Goal: Information Seeking & Learning: Learn about a topic

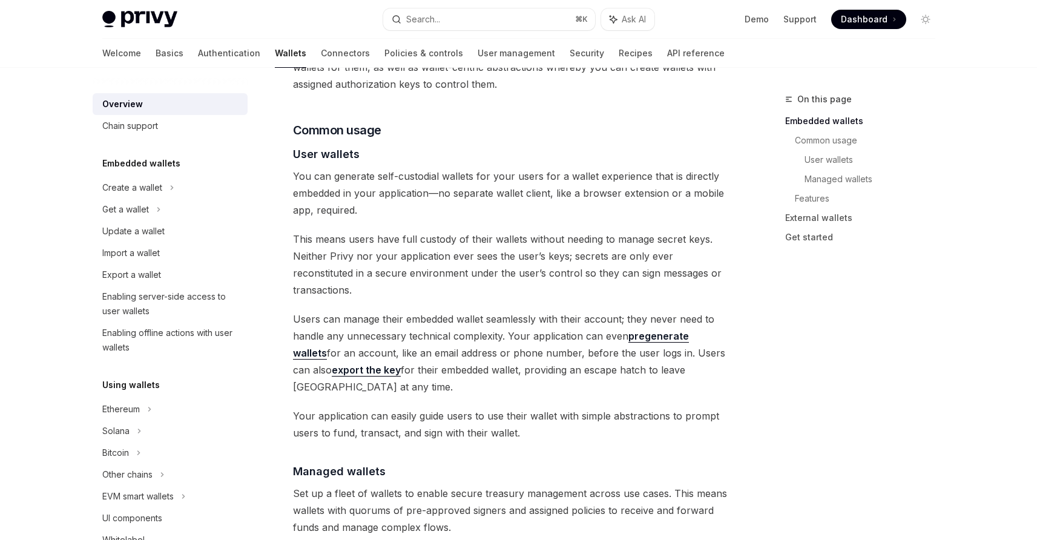
scroll to position [972, 0]
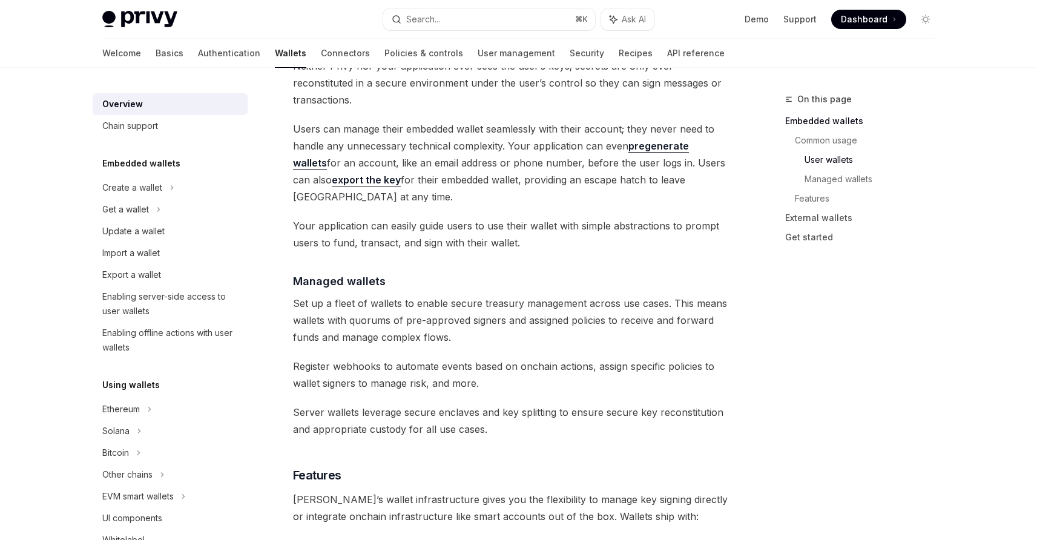
click at [512, 212] on div "Privy builds wallet infrastructure that empowers users and applications to tran…" at bounding box center [511, 254] width 437 height 2146
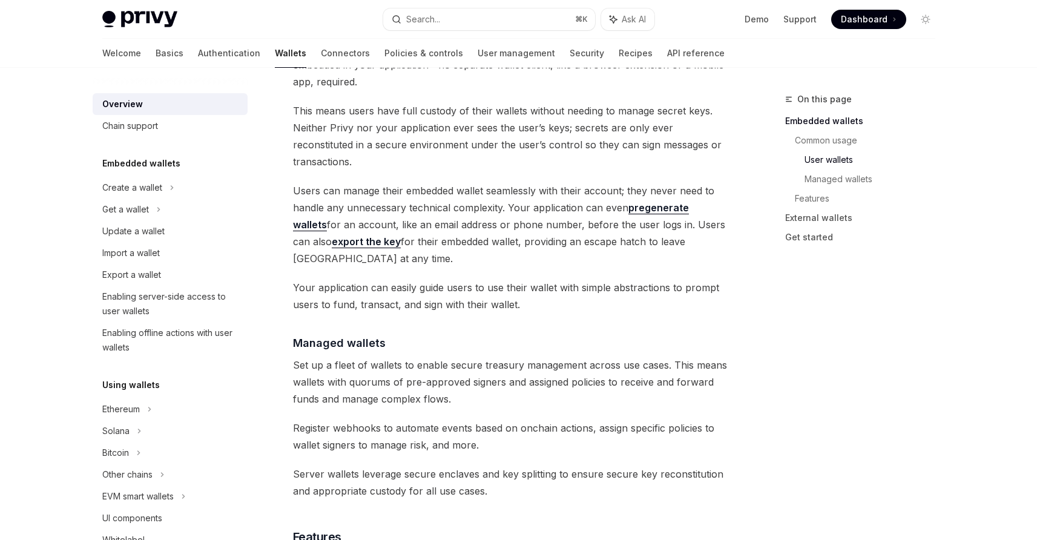
scroll to position [905, 0]
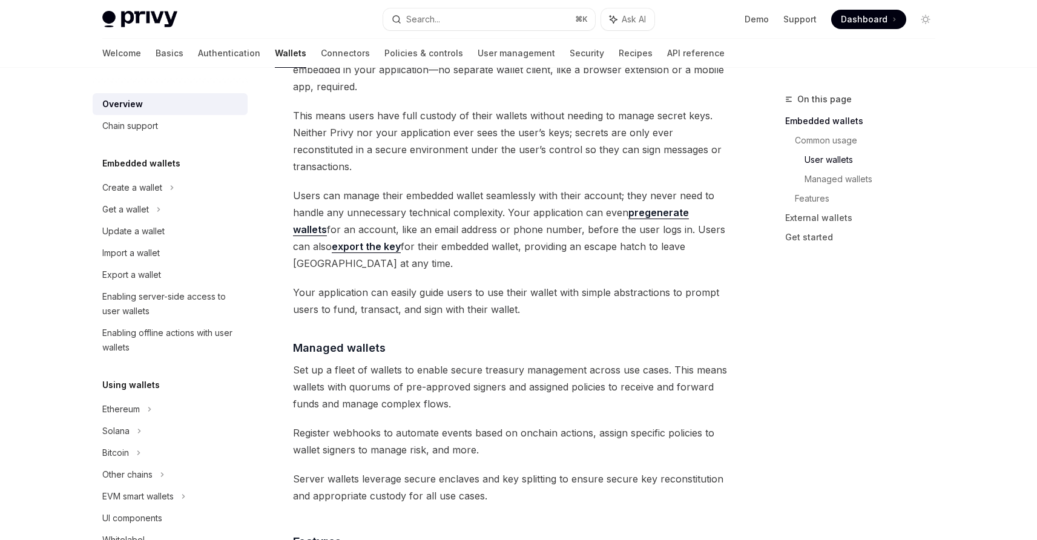
click at [516, 199] on span "Users can manage their embedded wallet seamlessly with their account; they neve…" at bounding box center [511, 229] width 437 height 85
click at [495, 187] on span "Users can manage their embedded wallet seamlessly with their account; they neve…" at bounding box center [511, 229] width 437 height 85
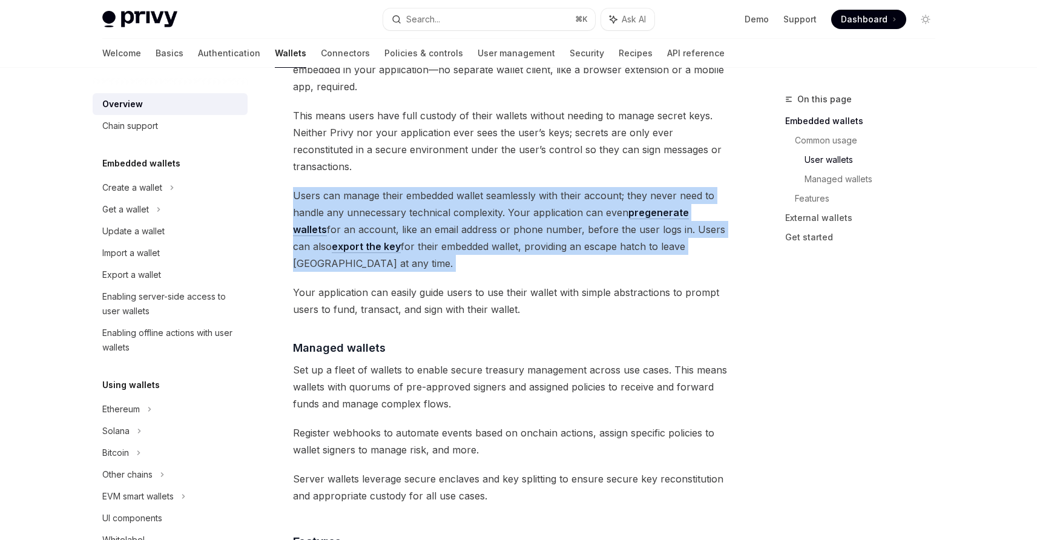
click at [495, 187] on span "Users can manage their embedded wallet seamlessly with their account; they neve…" at bounding box center [511, 229] width 437 height 85
click at [499, 187] on span "Users can manage their embedded wallet seamlessly with their account; they neve…" at bounding box center [511, 229] width 437 height 85
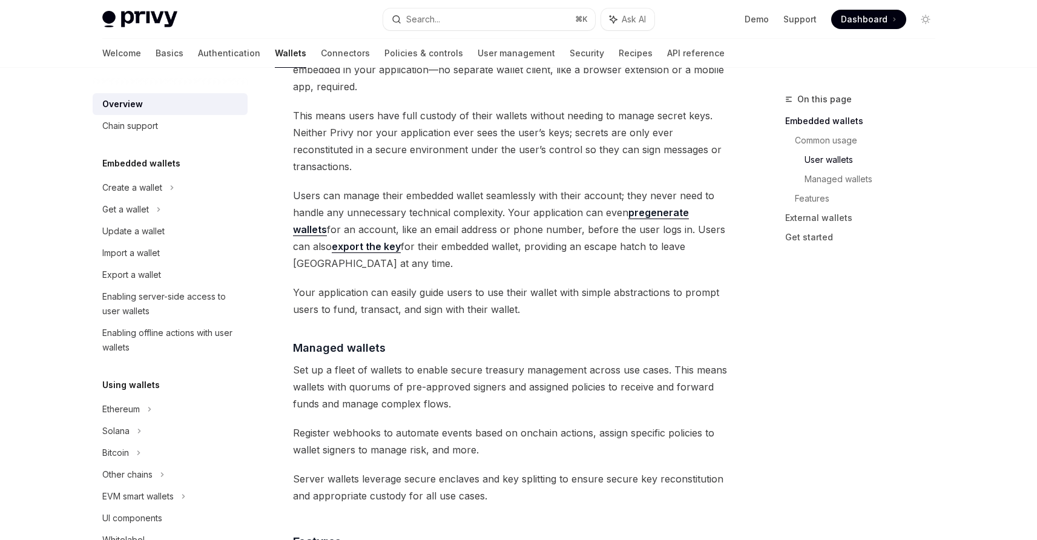
click at [520, 193] on span "Users can manage their embedded wallet seamlessly with their account; they neve…" at bounding box center [511, 229] width 437 height 85
click at [527, 209] on span "Users can manage their embedded wallet seamlessly with their account; they neve…" at bounding box center [511, 229] width 437 height 85
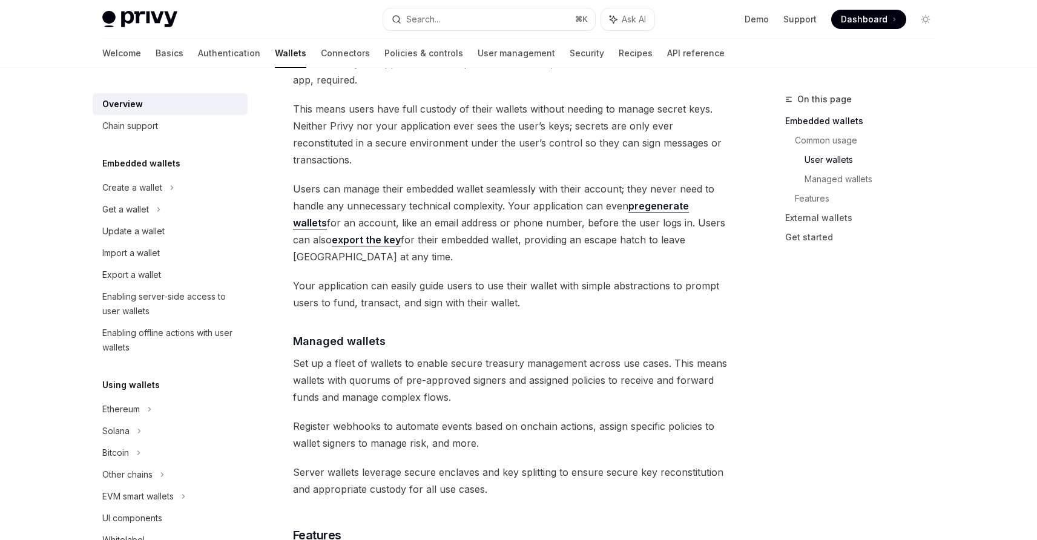
click at [527, 209] on span "Users can manage their embedded wallet seamlessly with their account; they neve…" at bounding box center [511, 222] width 437 height 85
click at [536, 277] on span "Your application can easily guide users to use their wallet with simple abstrac…" at bounding box center [511, 294] width 437 height 34
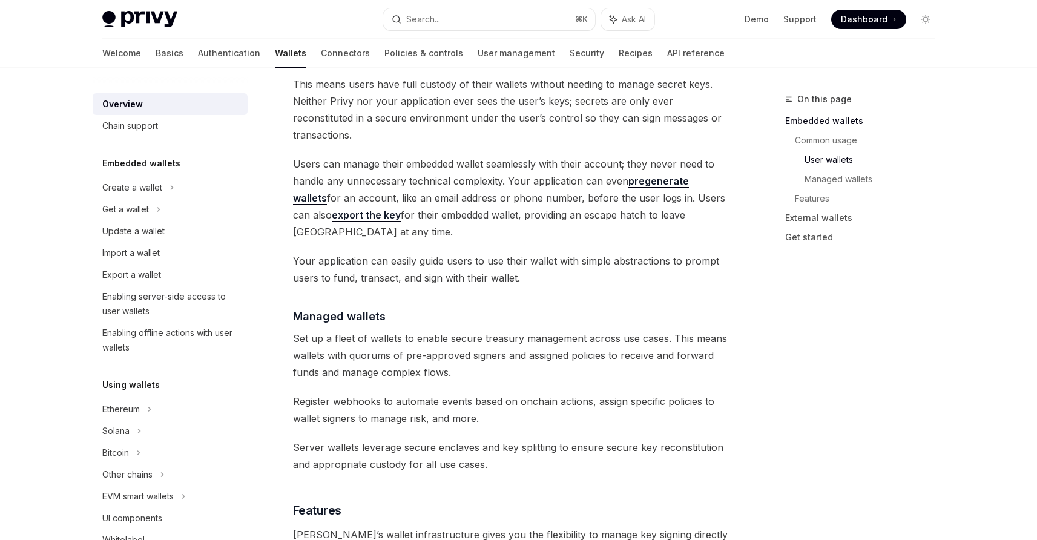
click at [536, 252] on span "Your application can easily guide users to use their wallet with simple abstrac…" at bounding box center [511, 269] width 437 height 34
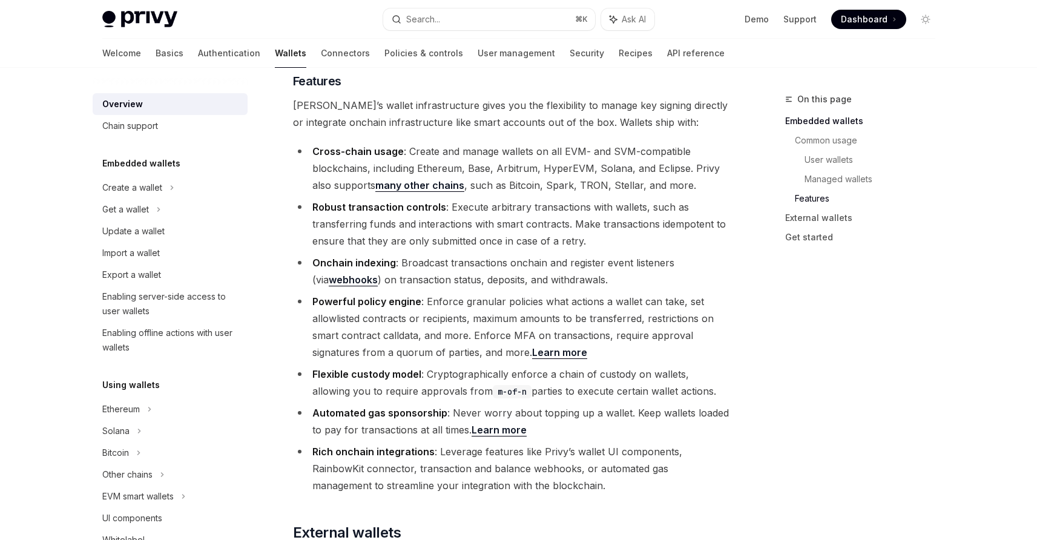
scroll to position [1314, 0]
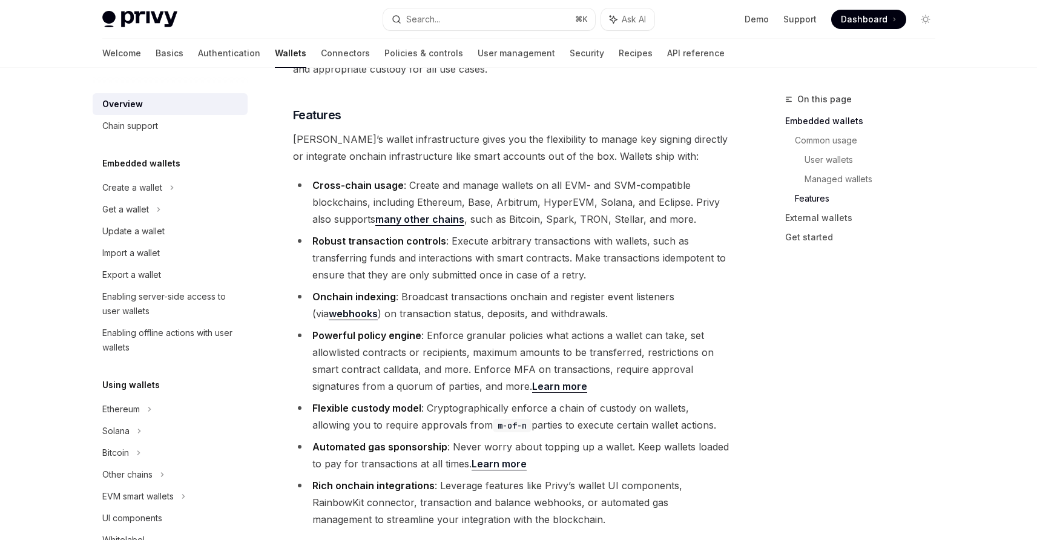
click at [605, 327] on li "Powerful policy engine : Enforce granular policies what actions a wallet can ta…" at bounding box center [511, 361] width 437 height 68
click at [648, 400] on li "Flexible custody model : Cryptographically enforce a chain of custody on wallet…" at bounding box center [511, 417] width 437 height 34
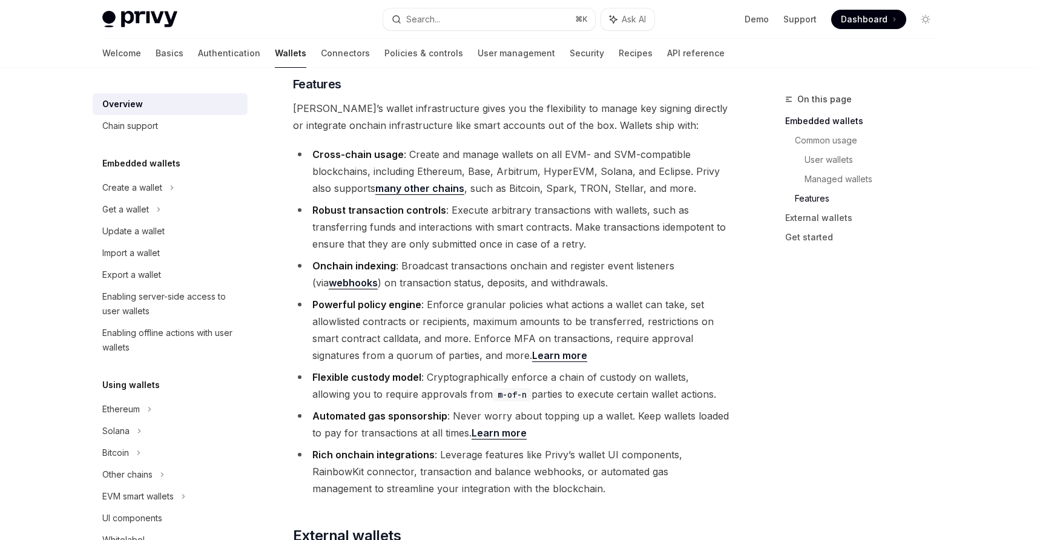
scroll to position [1365, 0]
click at [671, 406] on li "Automated gas sponsorship : Never worry about topping up a wallet. Keep wallets…" at bounding box center [511, 423] width 437 height 34
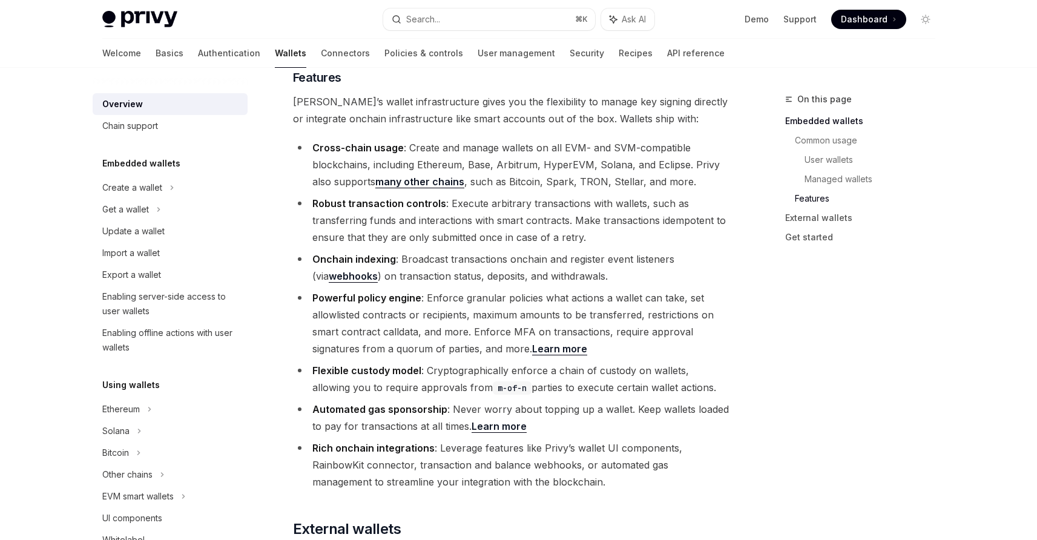
scroll to position [1374, 0]
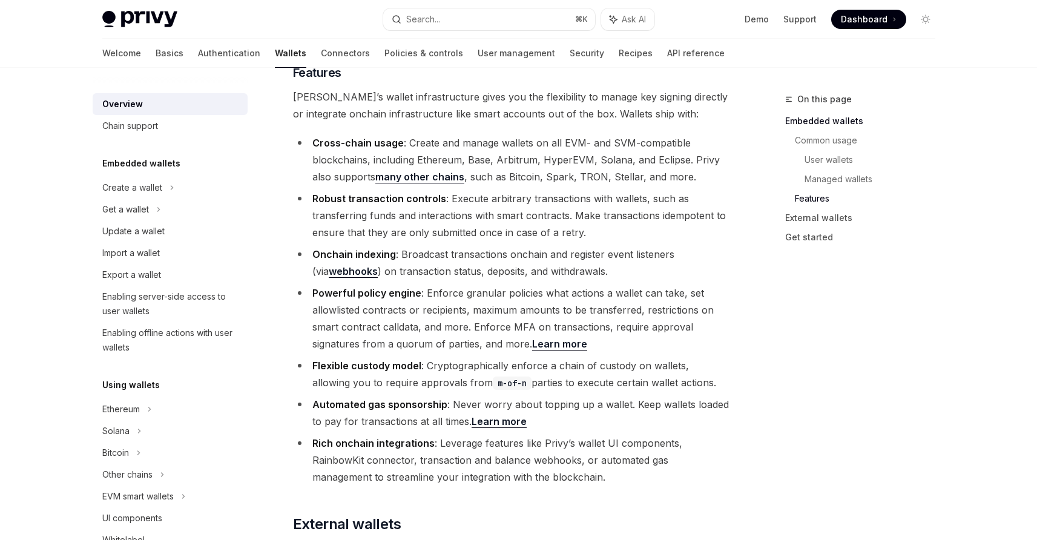
click at [595, 435] on li "Rich onchain integrations : Leverage features like Privy’s wallet UI components…" at bounding box center [511, 460] width 437 height 51
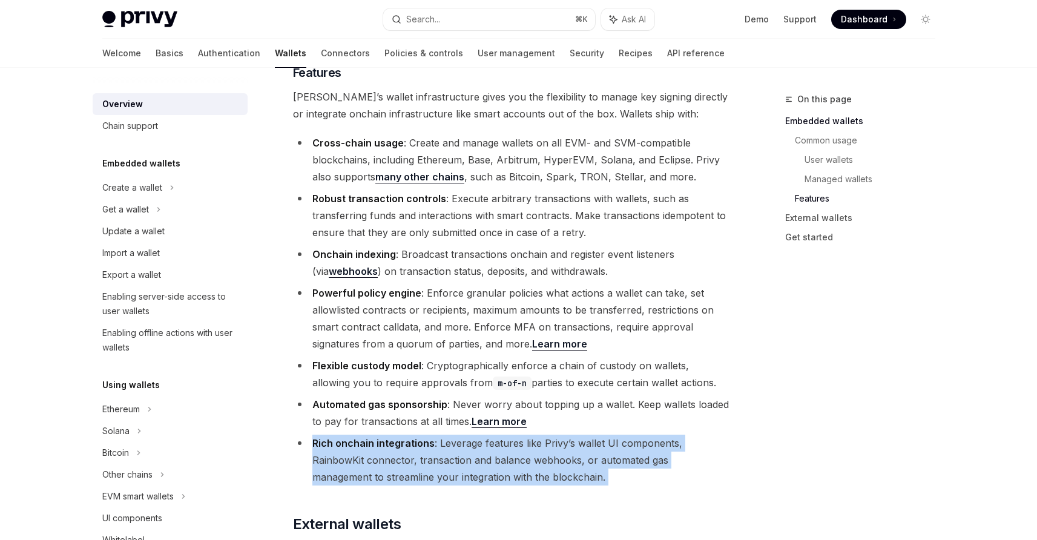
click at [622, 435] on li "Rich onchain integrations : Leverage features like Privy’s wallet UI components…" at bounding box center [511, 460] width 437 height 51
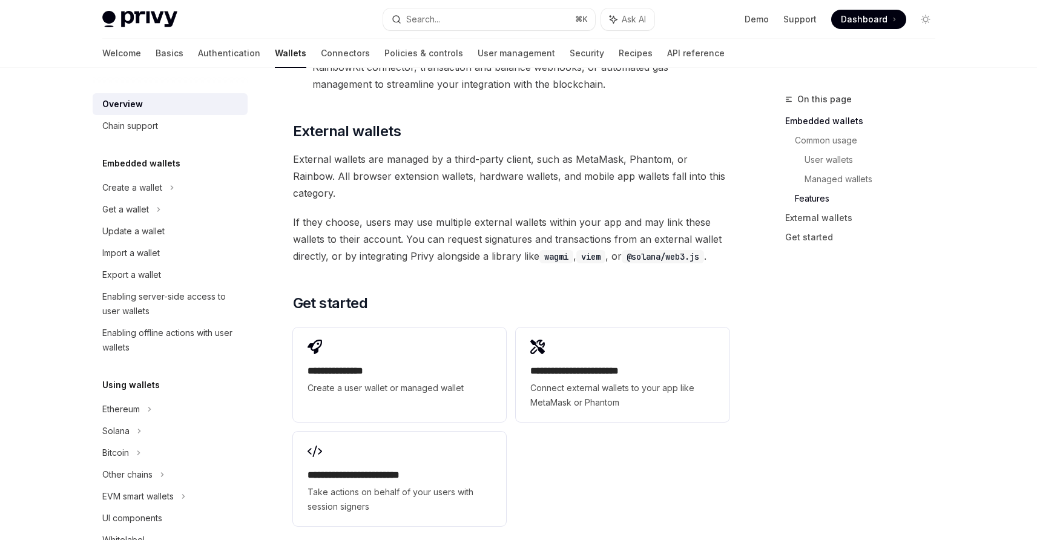
scroll to position [1870, 0]
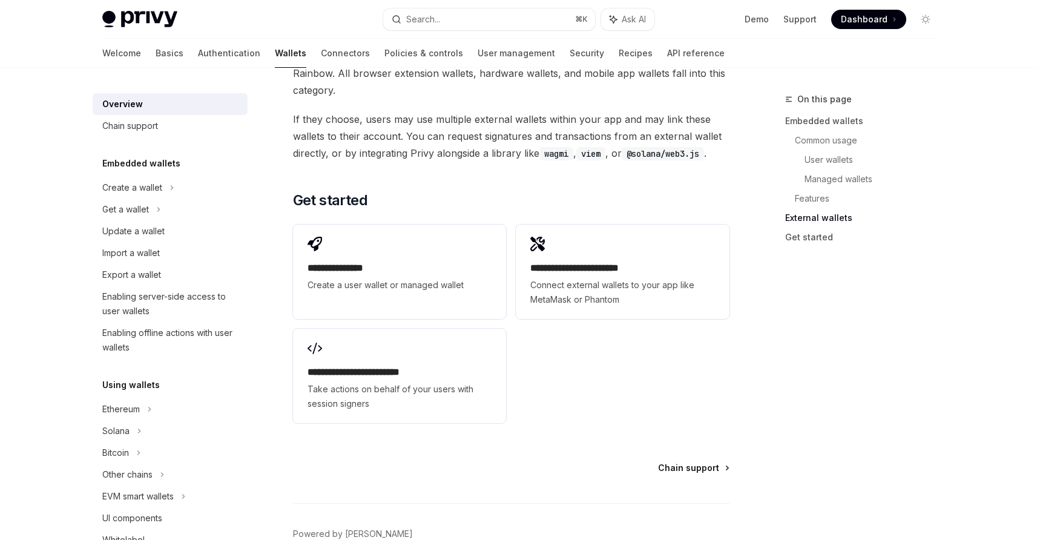
click at [685, 462] on span "Chain support" at bounding box center [688, 468] width 61 height 12
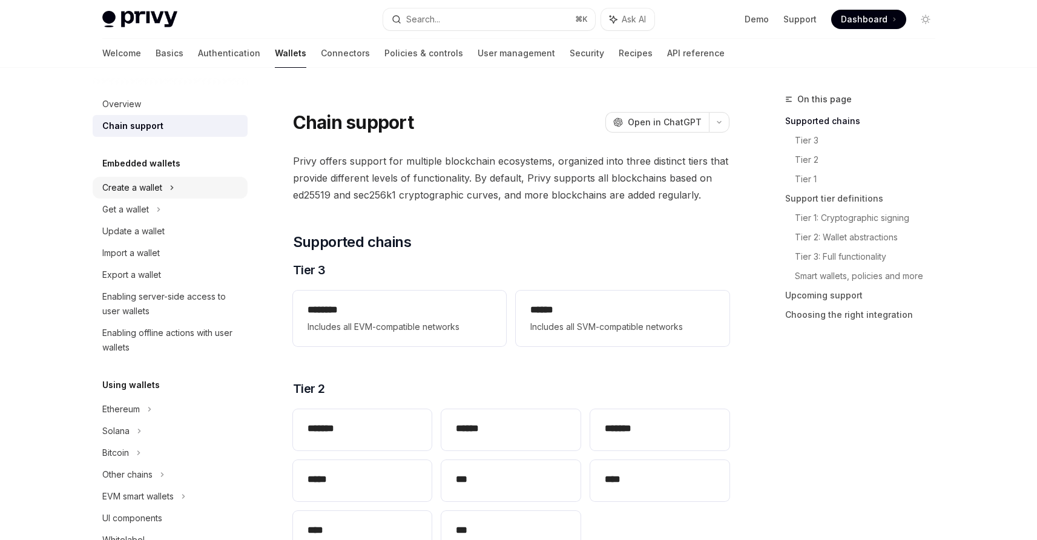
click at [198, 191] on div "Create a wallet" at bounding box center [170, 188] width 155 height 22
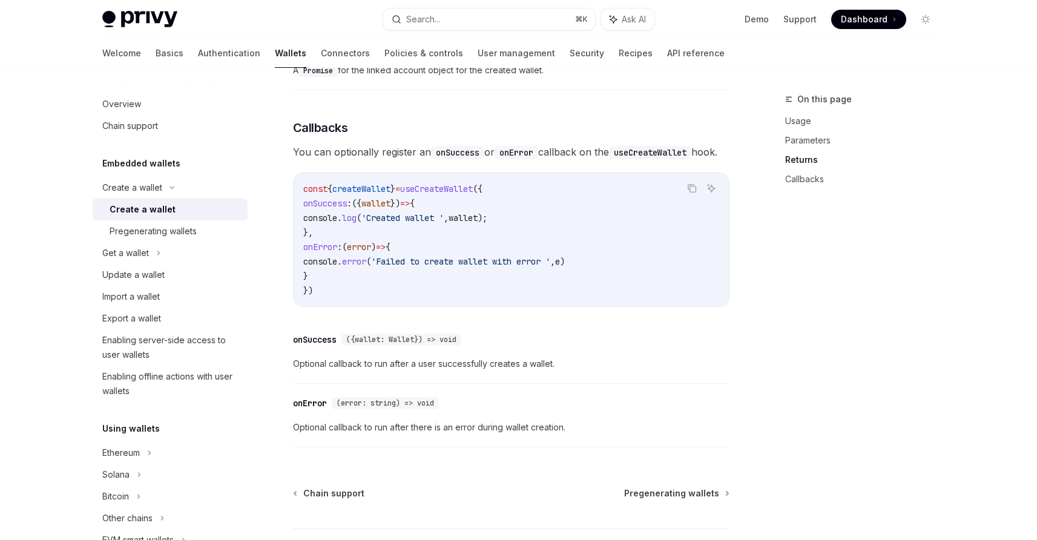
scroll to position [909, 0]
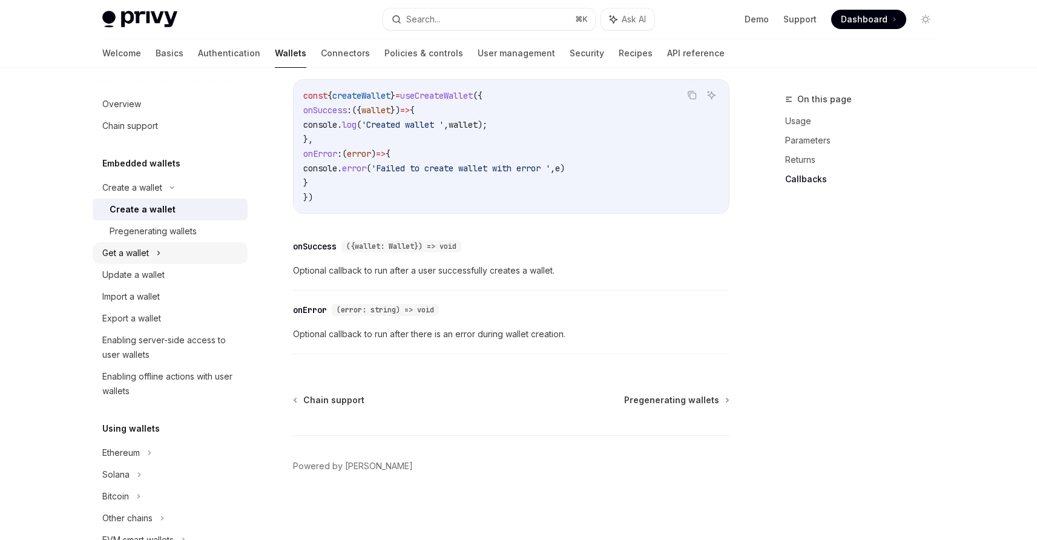
click at [187, 257] on div "Get a wallet" at bounding box center [170, 253] width 155 height 22
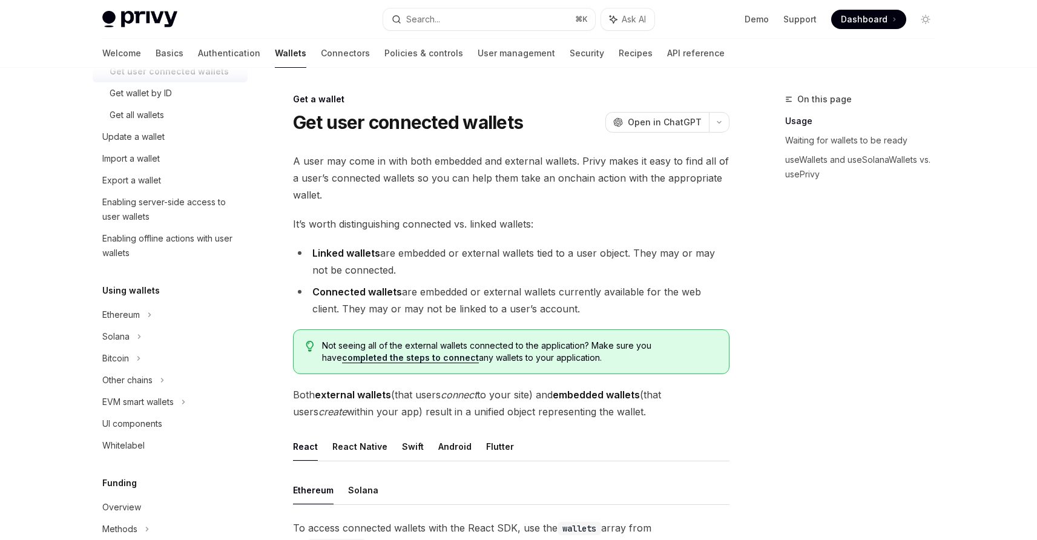
scroll to position [162, 0]
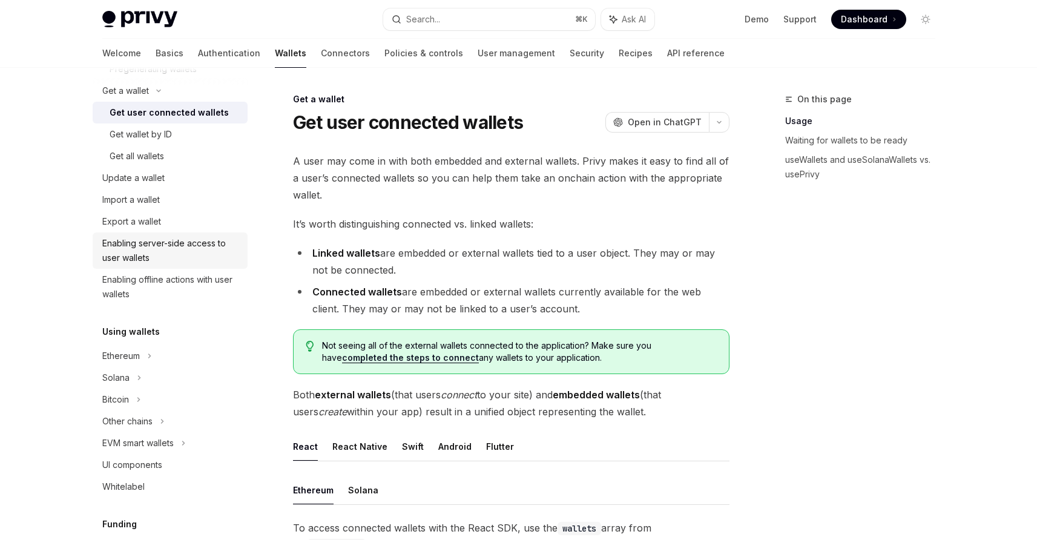
click at [201, 248] on div "Enabling server-side access to user wallets" at bounding box center [171, 250] width 138 height 29
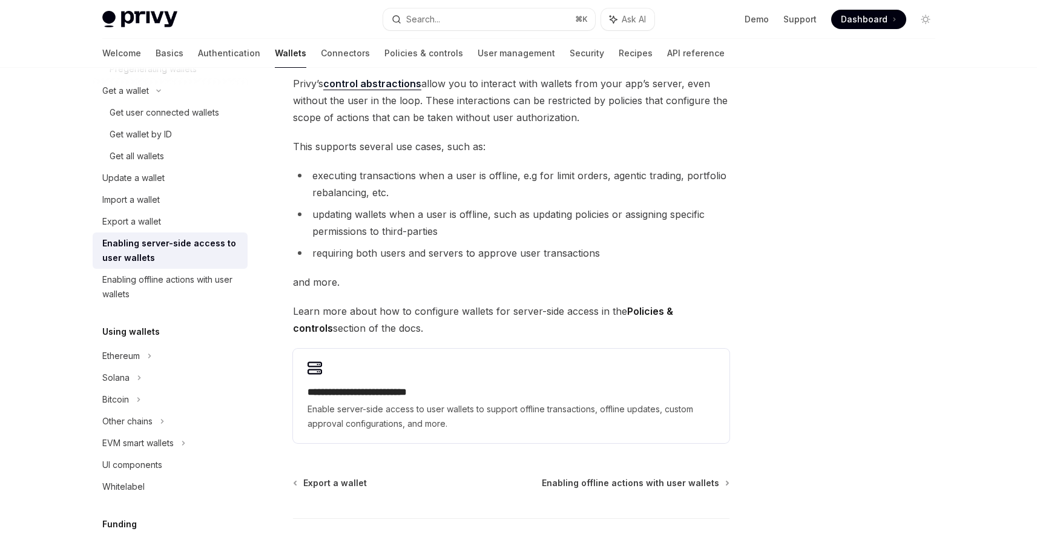
scroll to position [182, 0]
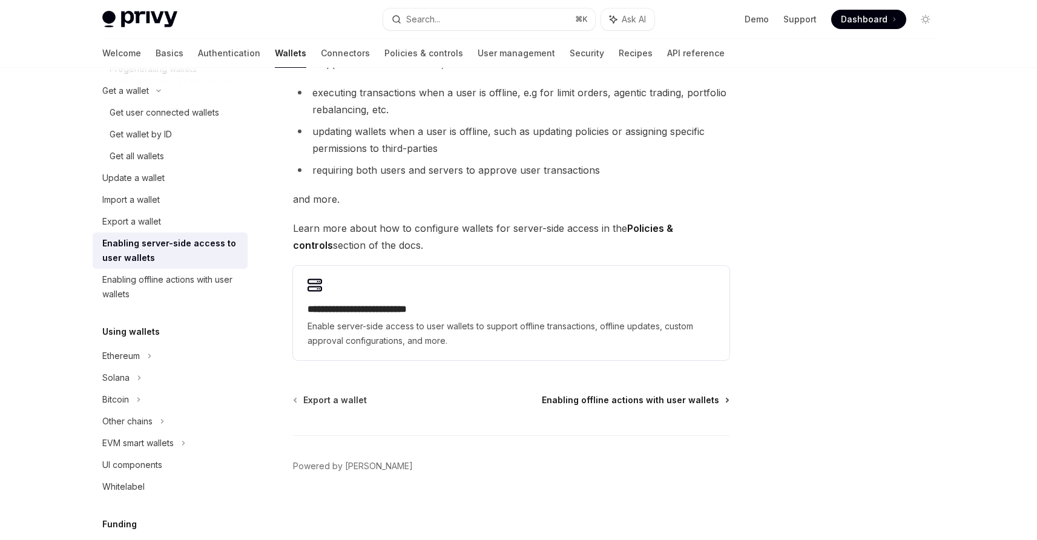
click at [595, 402] on span "Enabling offline actions with user wallets" at bounding box center [630, 400] width 177 height 12
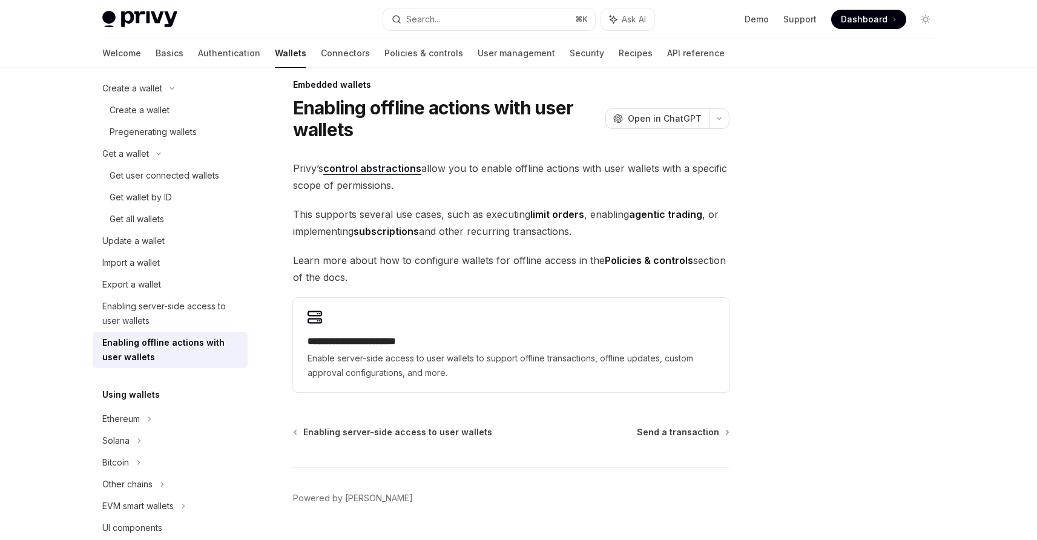
scroll to position [72, 0]
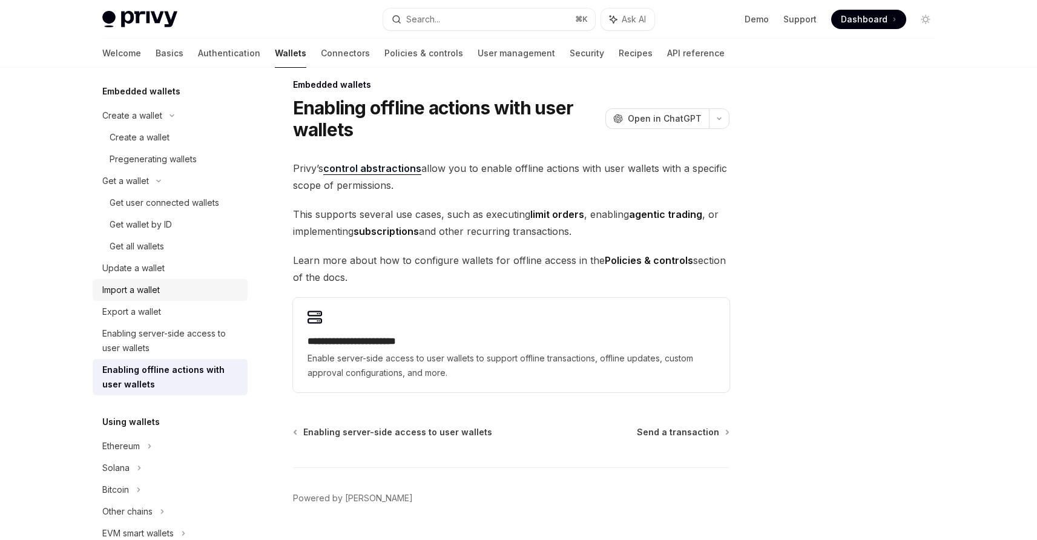
click at [160, 282] on link "Import a wallet" at bounding box center [170, 290] width 155 height 22
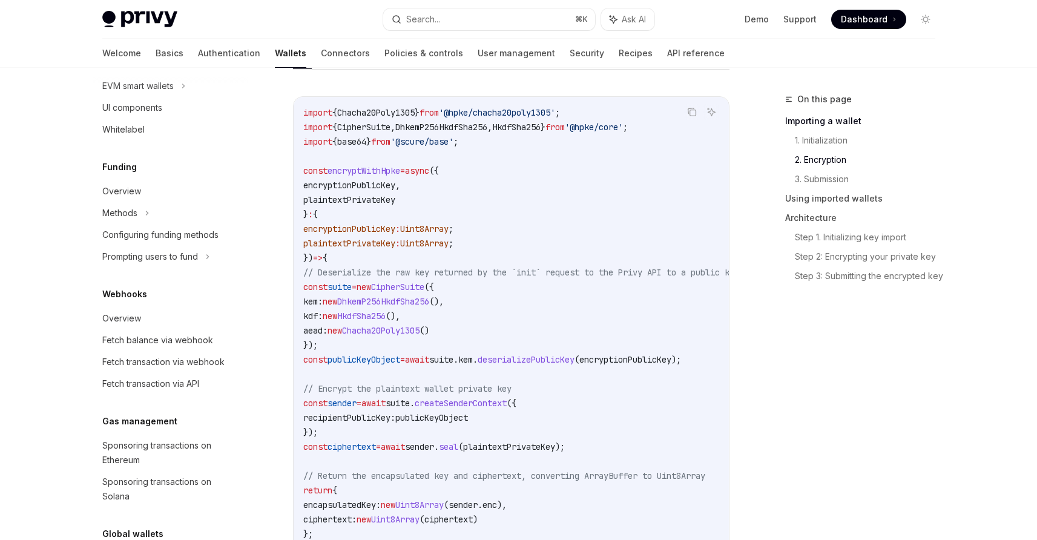
scroll to position [1023, 0]
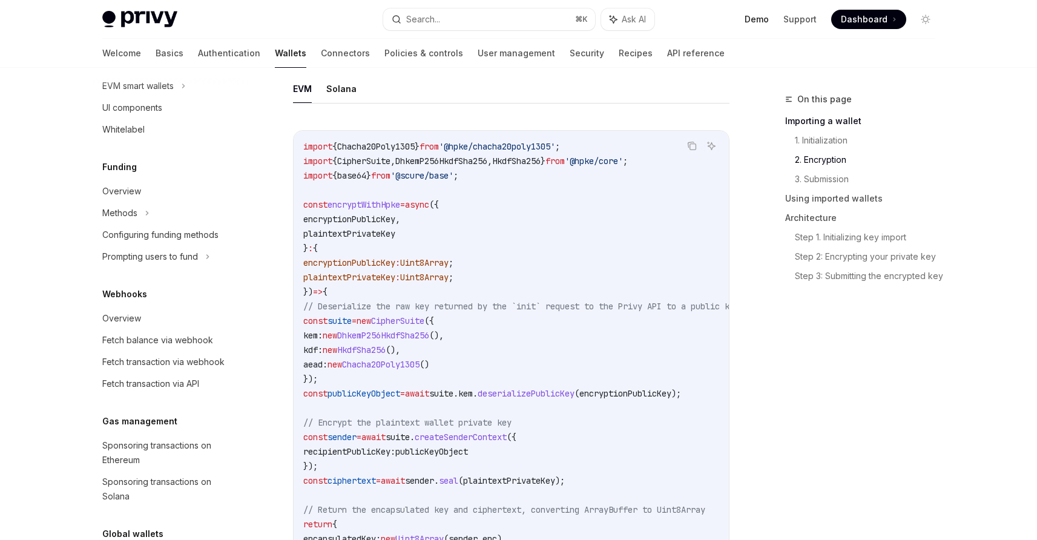
click at [763, 18] on link "Demo" at bounding box center [757, 19] width 24 height 12
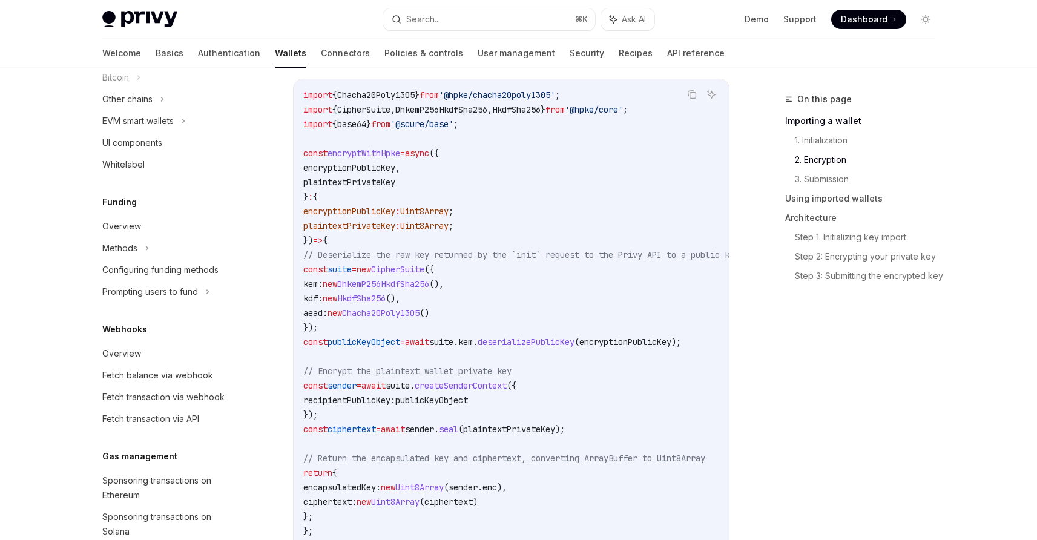
scroll to position [0, 0]
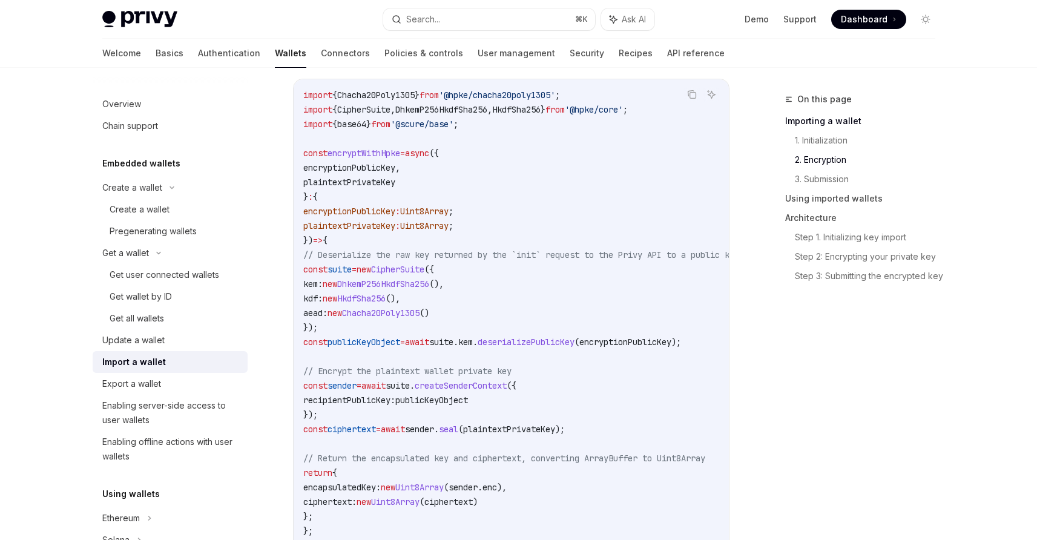
click at [164, 22] on img at bounding box center [139, 19] width 75 height 17
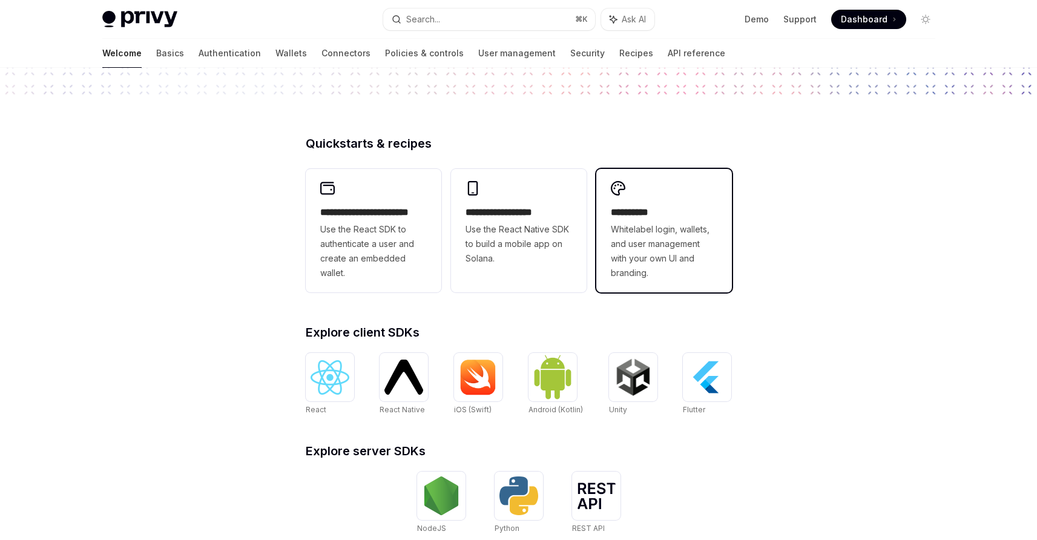
scroll to position [417, 0]
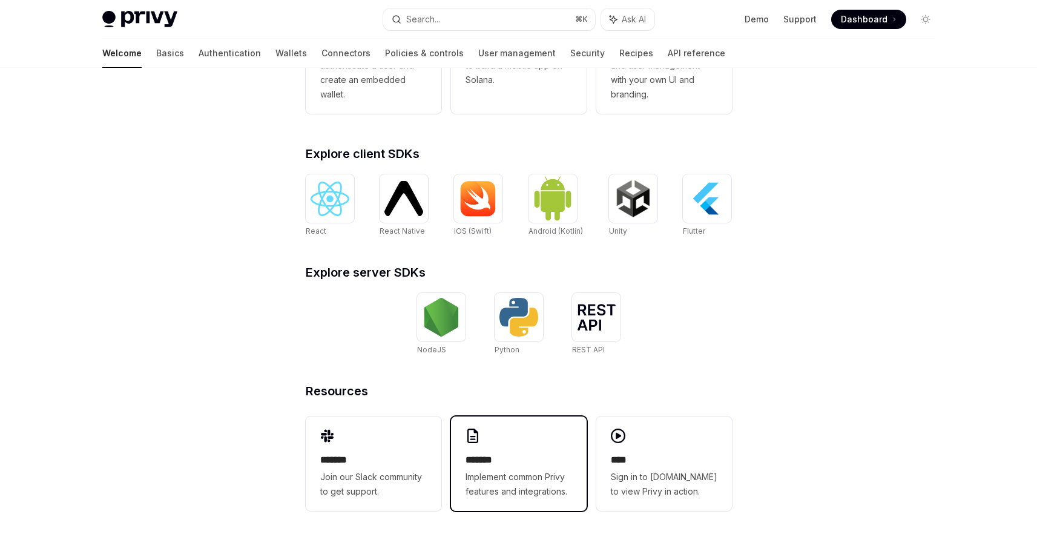
click at [560, 472] on span "Implement common Privy features and integrations." at bounding box center [519, 484] width 107 height 29
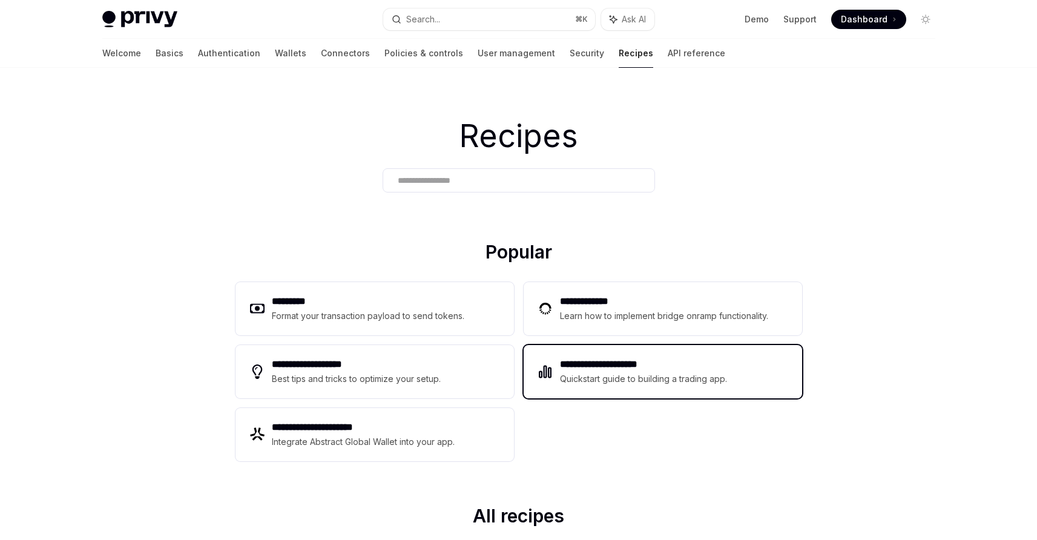
scroll to position [70, 0]
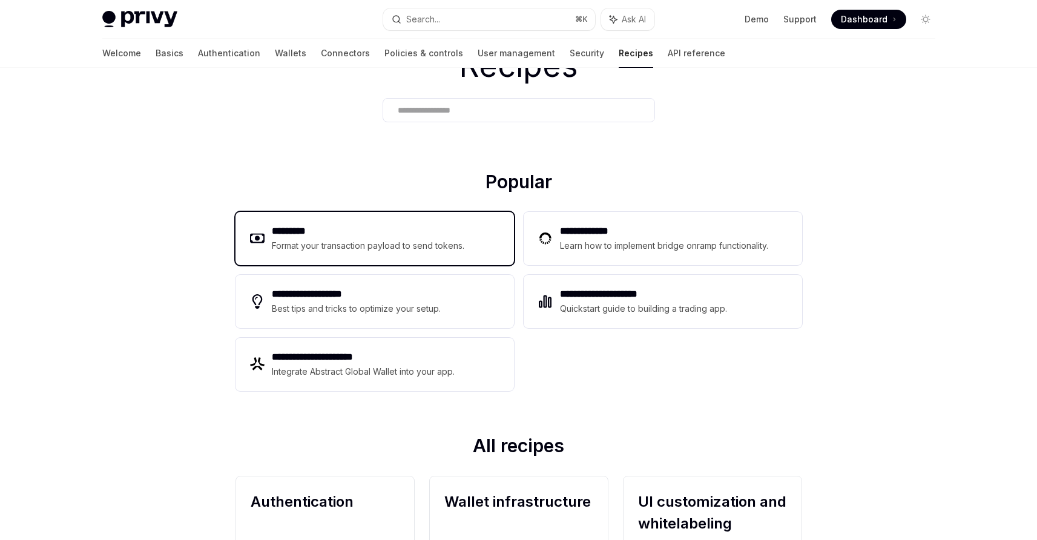
click at [461, 242] on div "Format your transaction payload to send tokens." at bounding box center [368, 246] width 193 height 15
type textarea "*"
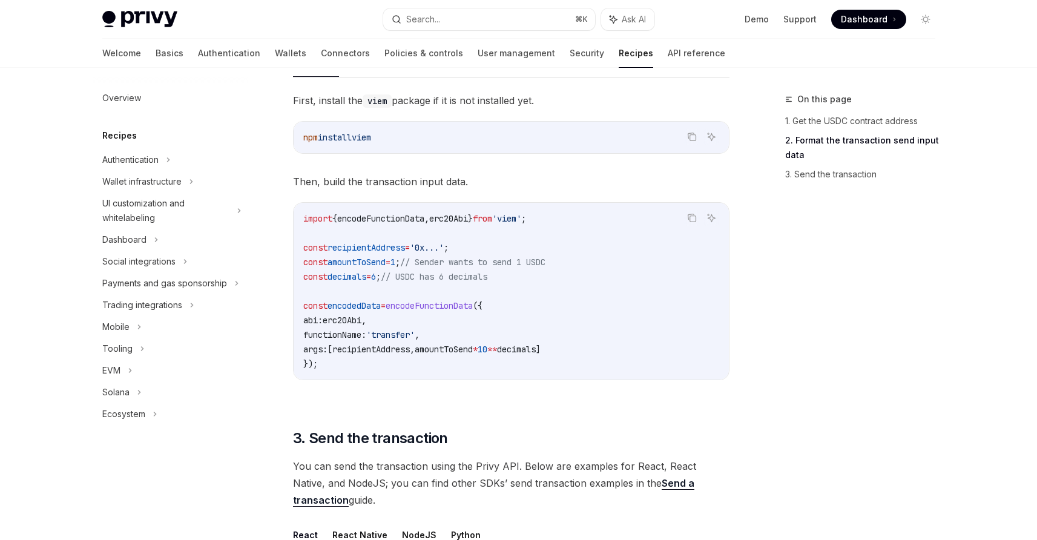
scroll to position [753, 0]
